Goal: Task Accomplishment & Management: Manage account settings

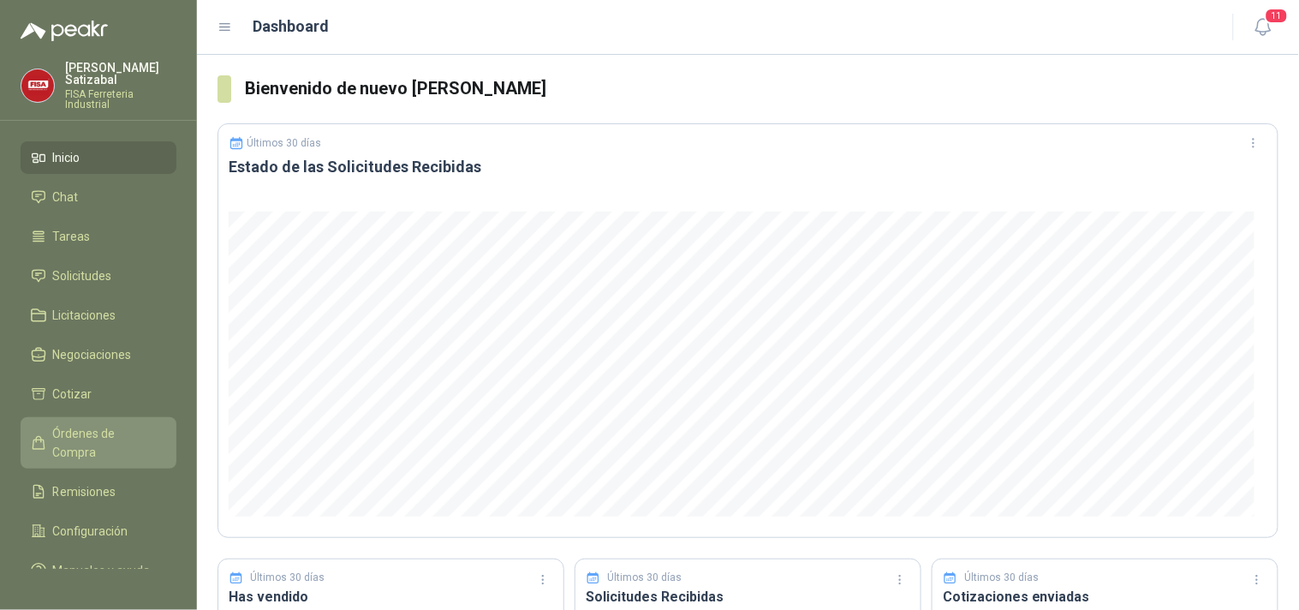
click at [122, 424] on span "Órdenes de Compra" at bounding box center [106, 443] width 107 height 38
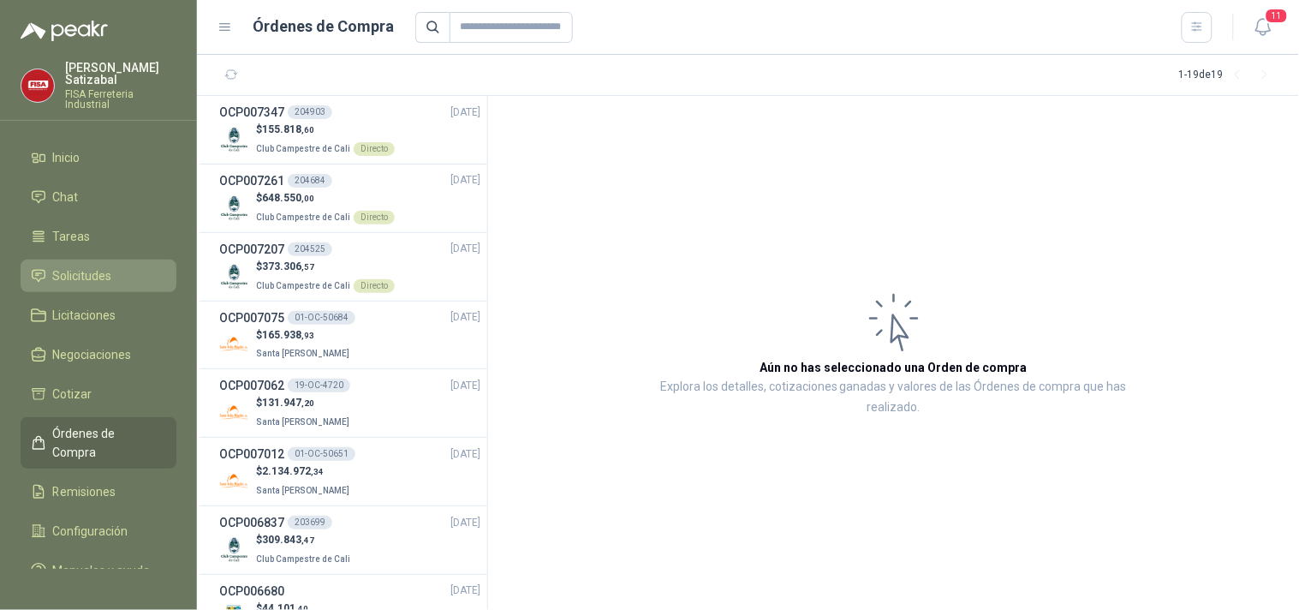
click at [92, 259] on link "Solicitudes" at bounding box center [99, 275] width 156 height 33
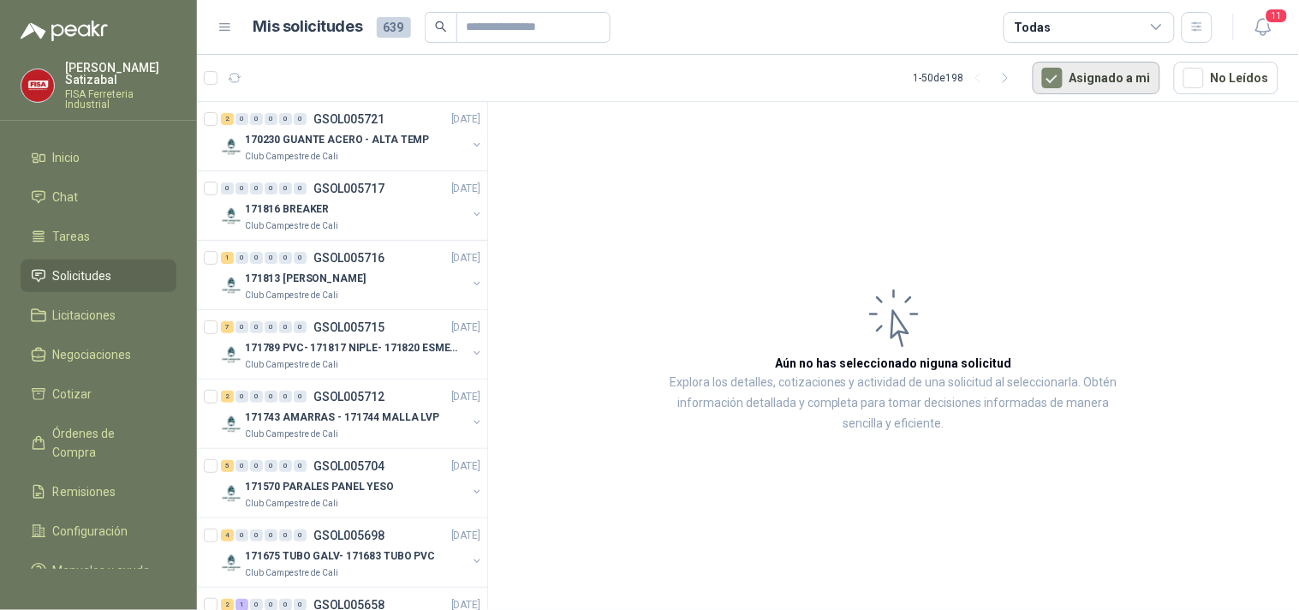
click at [1110, 71] on button "Asignado a mi" at bounding box center [1097, 78] width 128 height 33
click at [336, 332] on p "GSOL005715" at bounding box center [348, 327] width 71 height 12
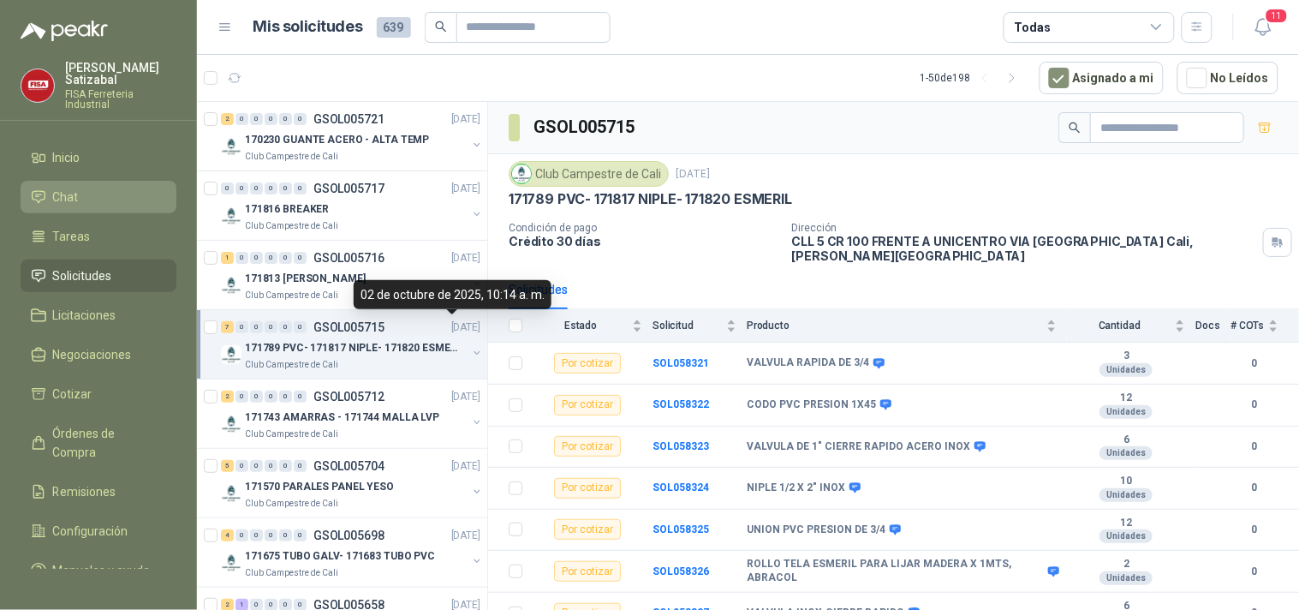
click at [83, 188] on li "Chat" at bounding box center [98, 197] width 135 height 19
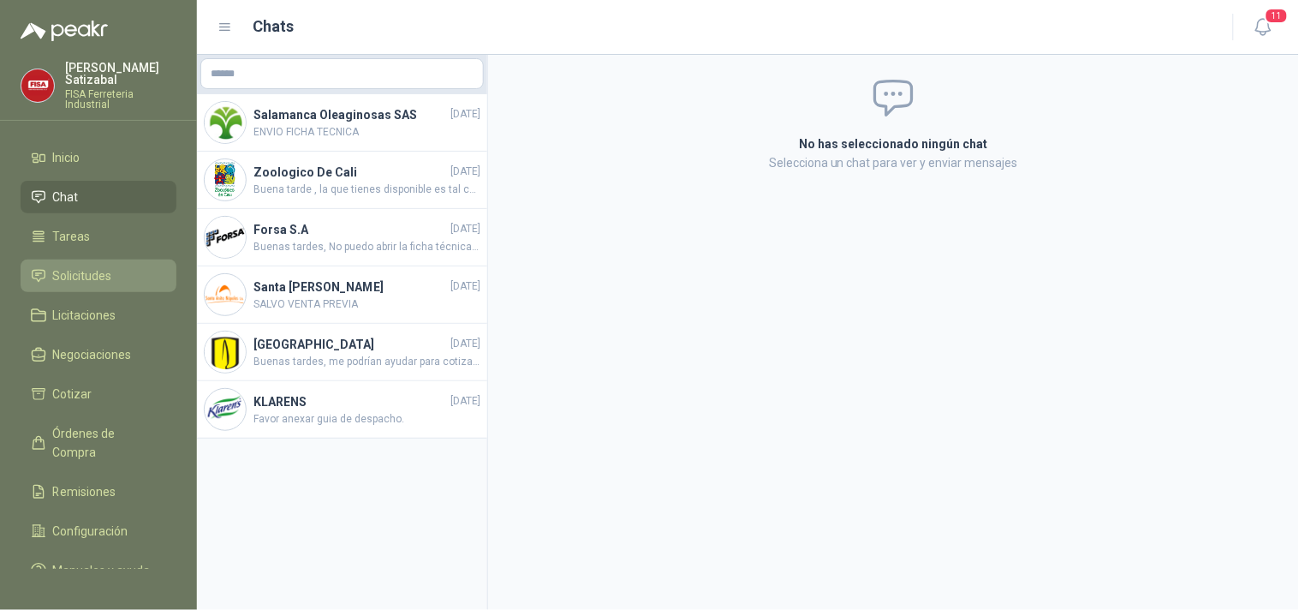
click at [101, 271] on span "Solicitudes" at bounding box center [82, 275] width 59 height 19
